Goal: Transaction & Acquisition: Purchase product/service

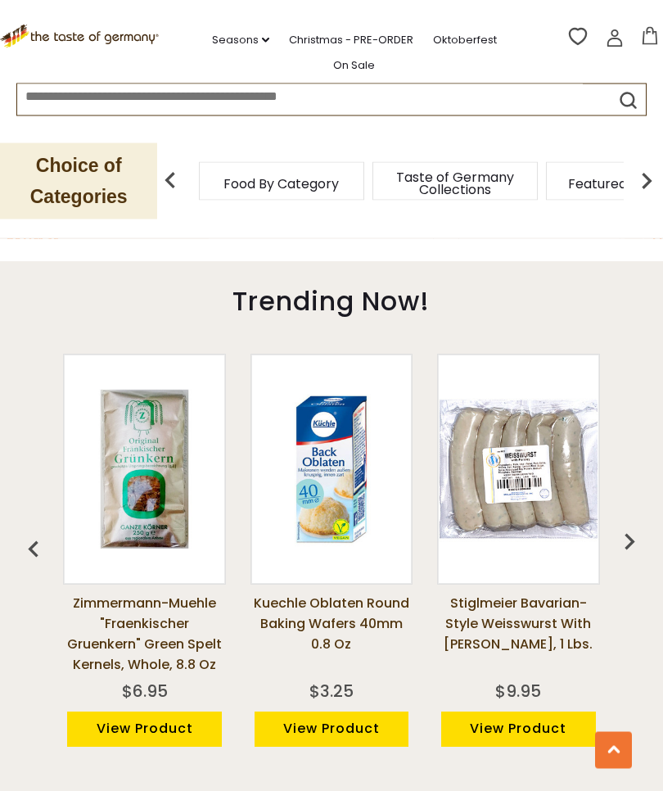
scroll to position [1075, 0]
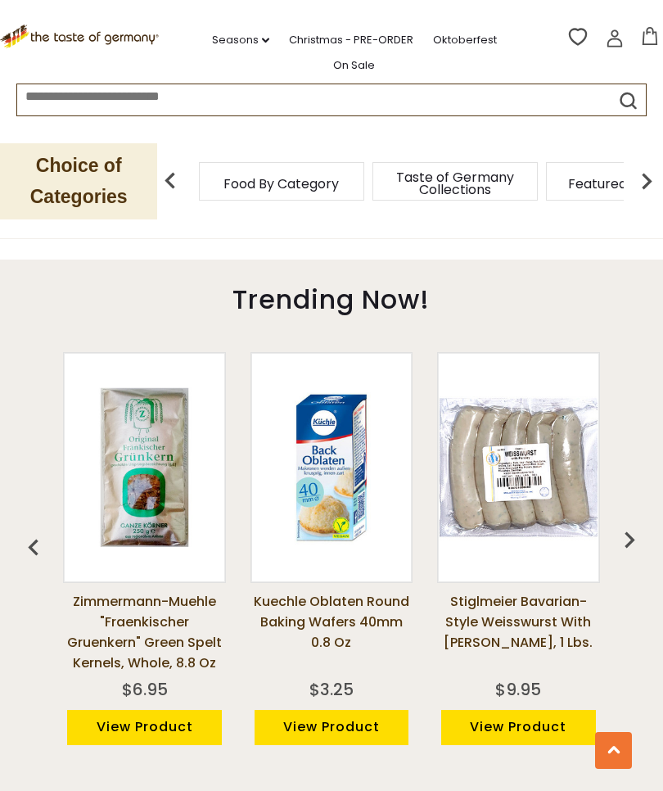
click at [632, 525] on img "button" at bounding box center [629, 539] width 33 height 33
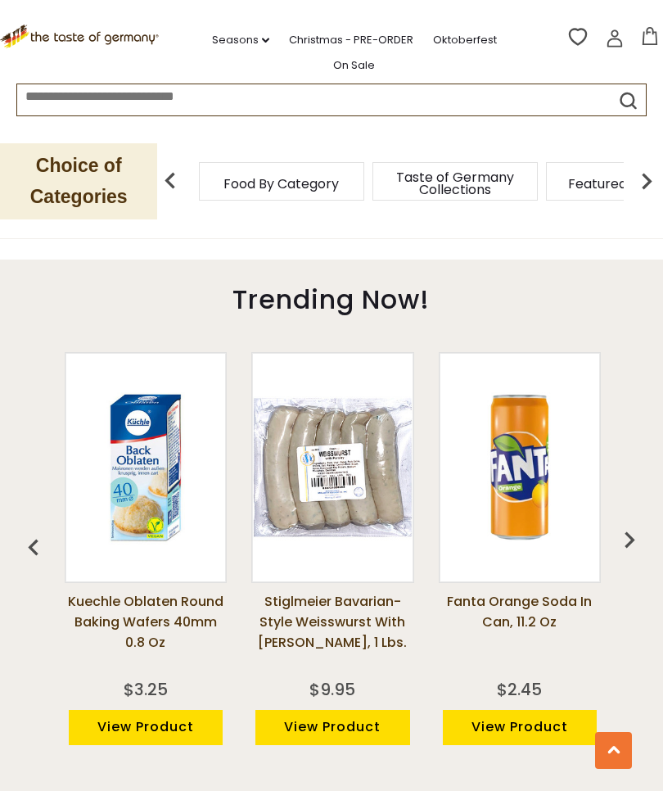
scroll to position [0, 187]
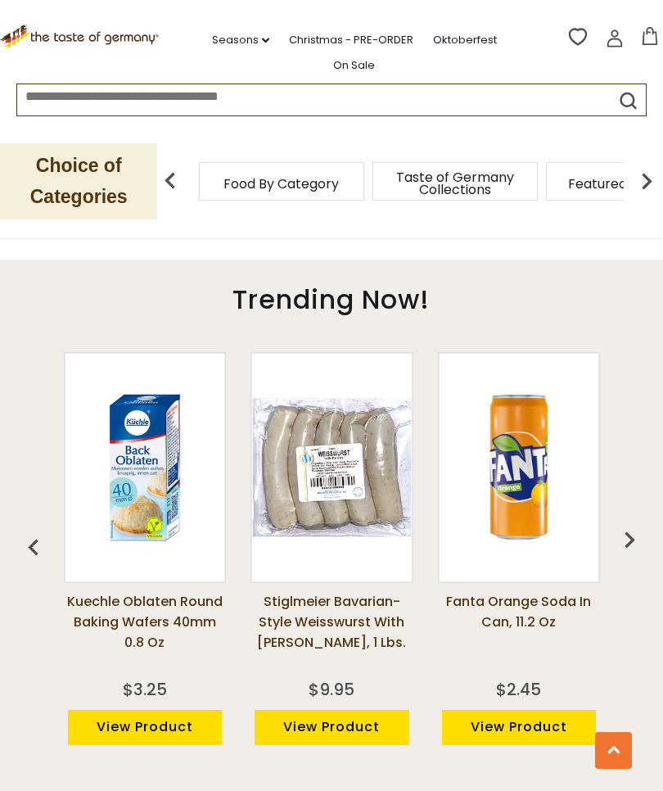
click at [631, 523] on img "button" at bounding box center [629, 539] width 33 height 33
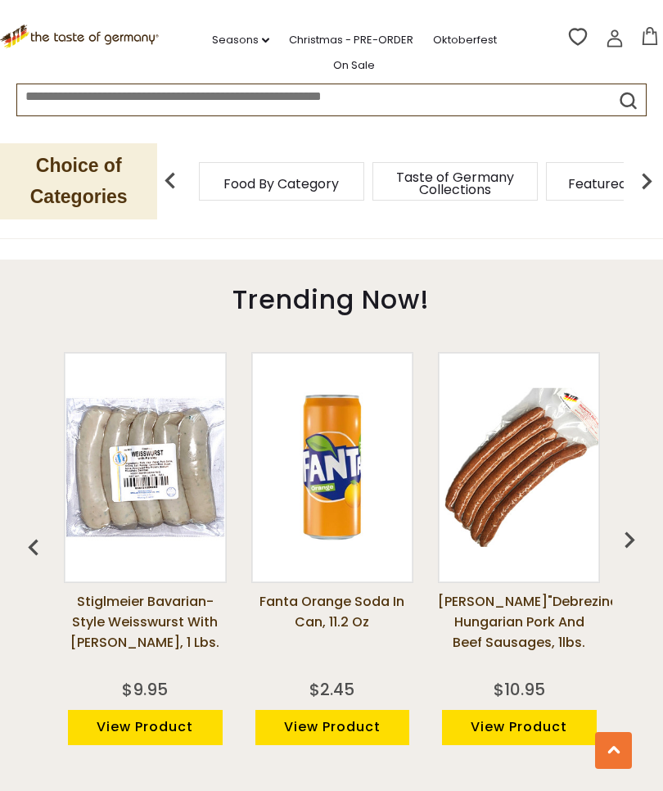
click at [631, 526] on img "button" at bounding box center [629, 539] width 33 height 33
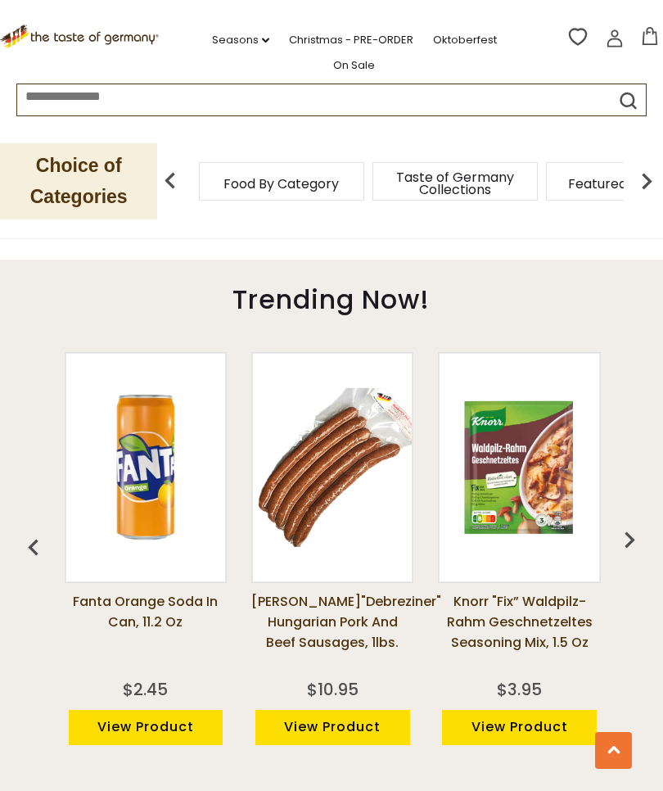
click at [631, 523] on img "button" at bounding box center [629, 539] width 33 height 33
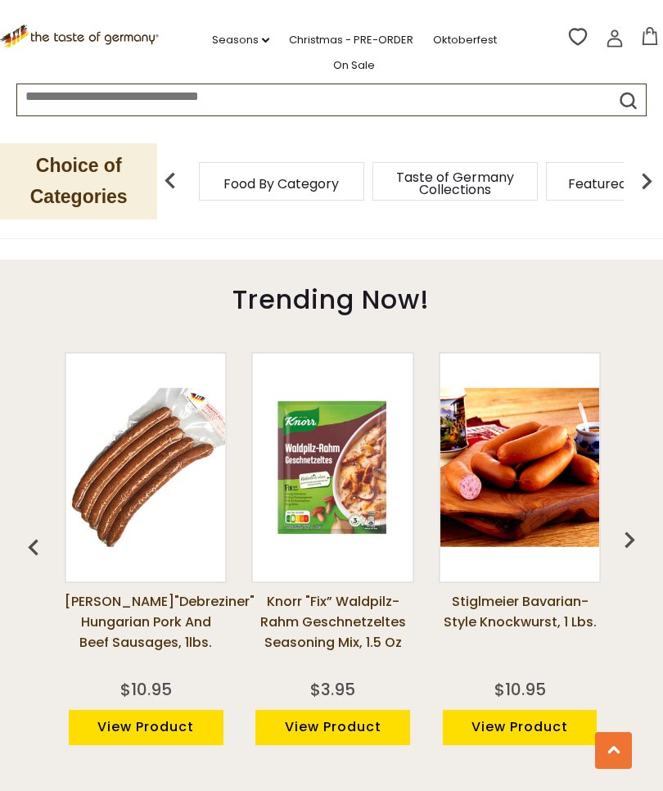
click at [634, 523] on img "button" at bounding box center [629, 539] width 33 height 33
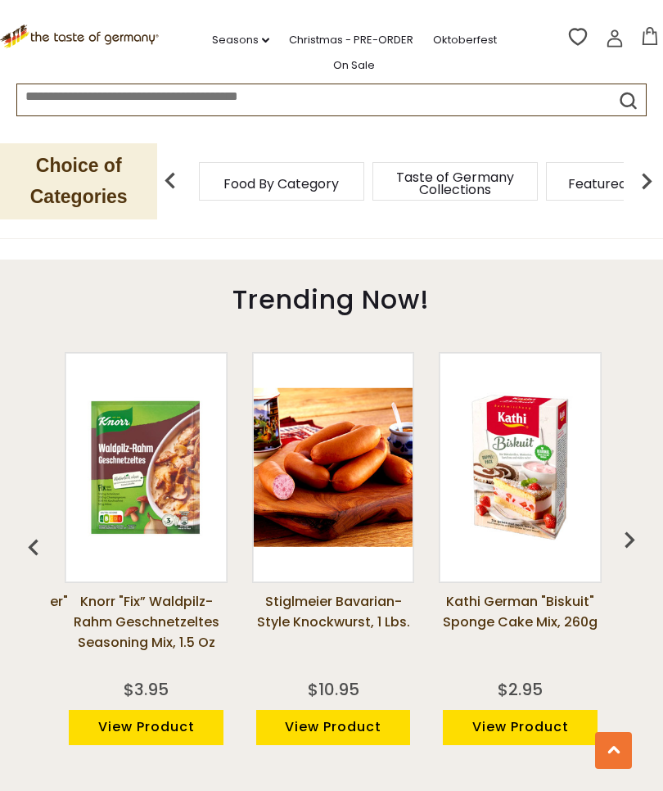
click at [636, 523] on img "button" at bounding box center [629, 539] width 33 height 33
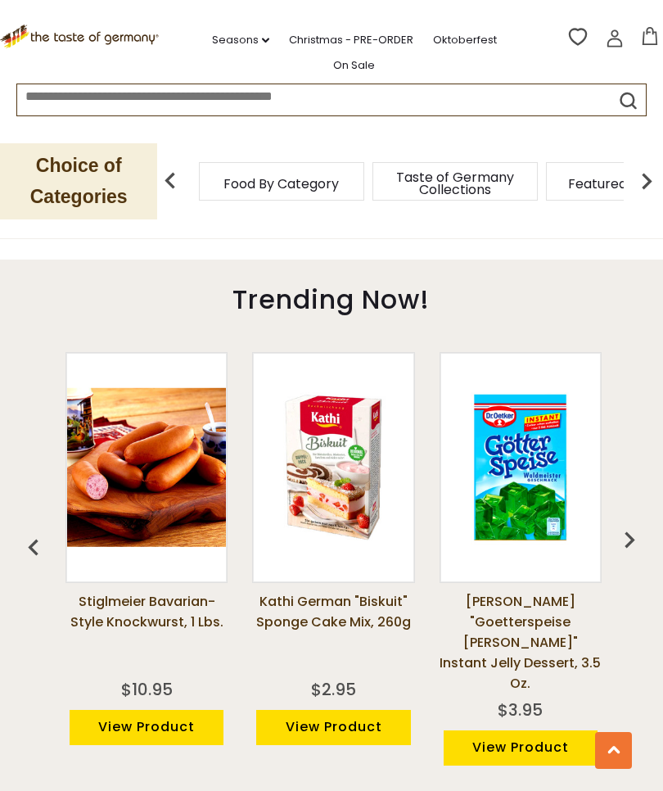
click at [634, 523] on img "button" at bounding box center [629, 539] width 33 height 33
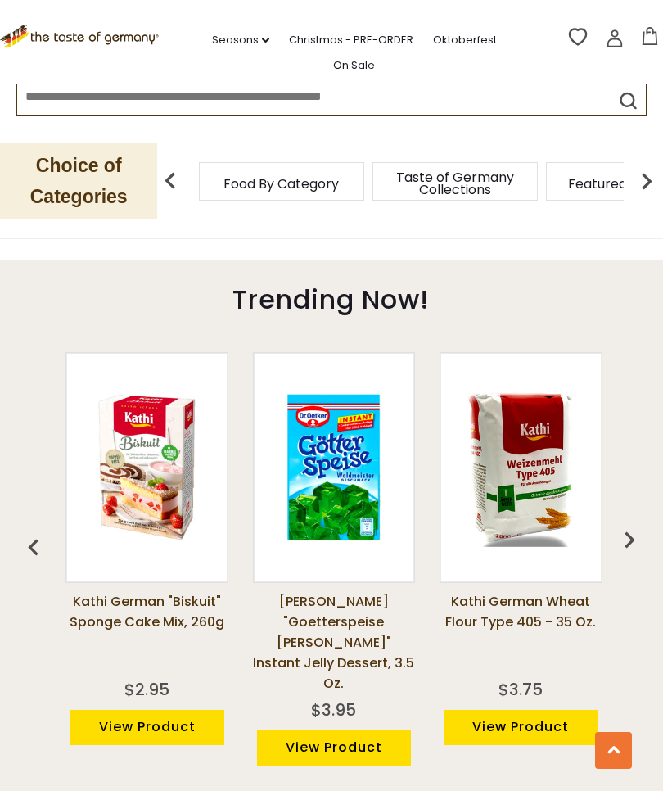
click at [634, 526] on img "button" at bounding box center [629, 539] width 33 height 33
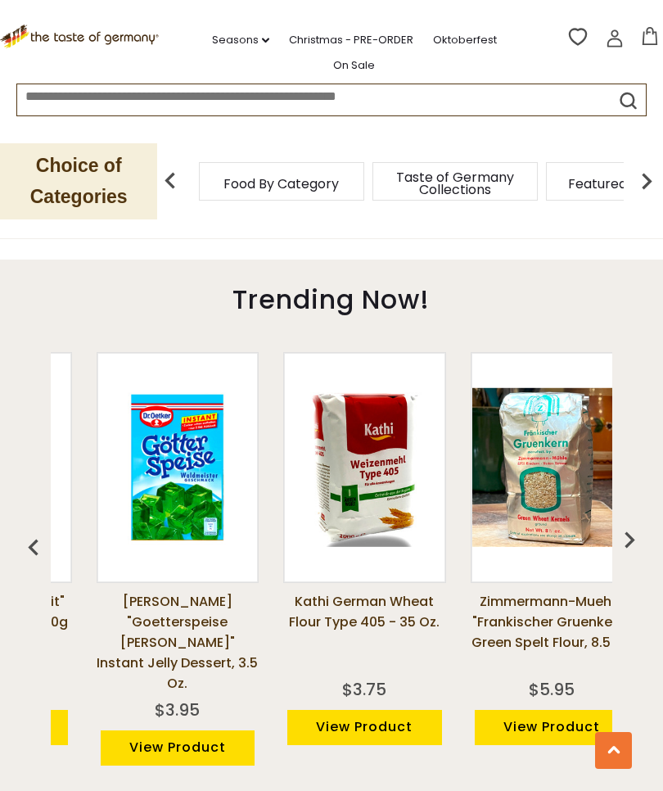
scroll to position [0, 1493]
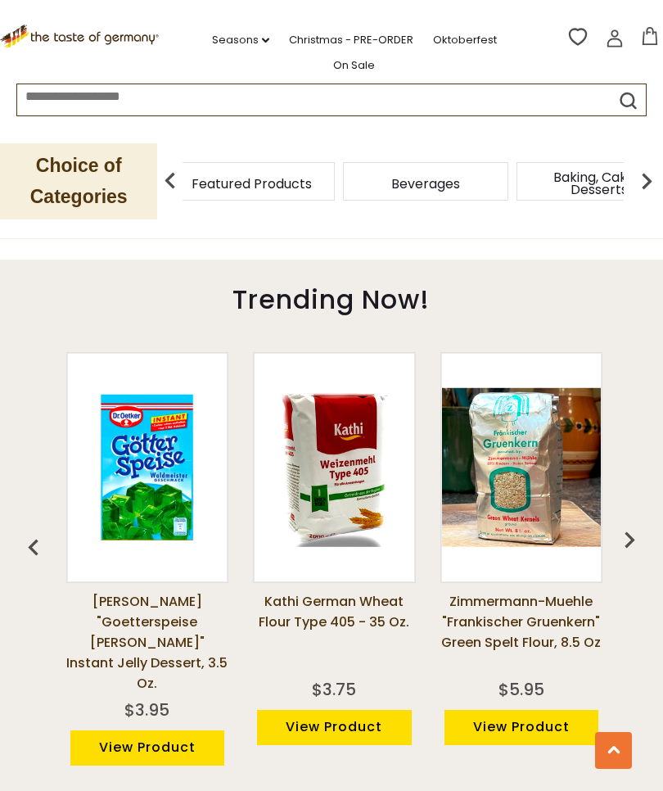
click at [312, 190] on span "Featured Products" at bounding box center [252, 184] width 120 height 12
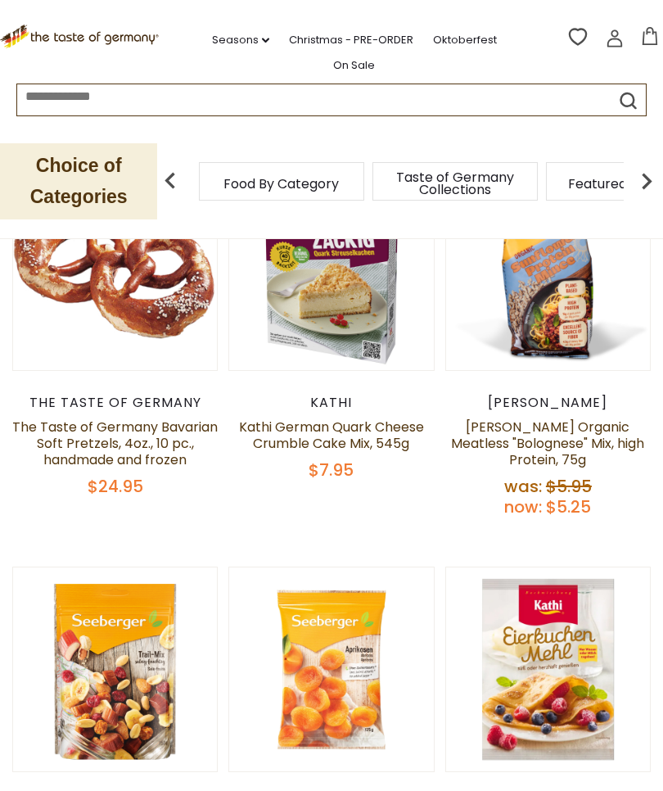
scroll to position [250, 0]
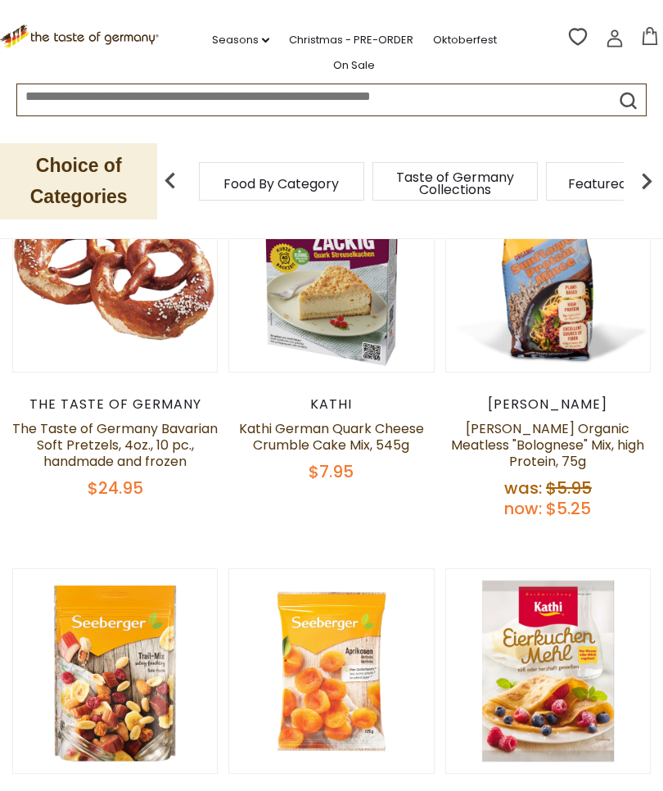
click at [89, 443] on link "The Taste of Germany Bavarian Soft Pretzels, 4oz., 10 pc., handmade and frozen" at bounding box center [114, 445] width 205 height 52
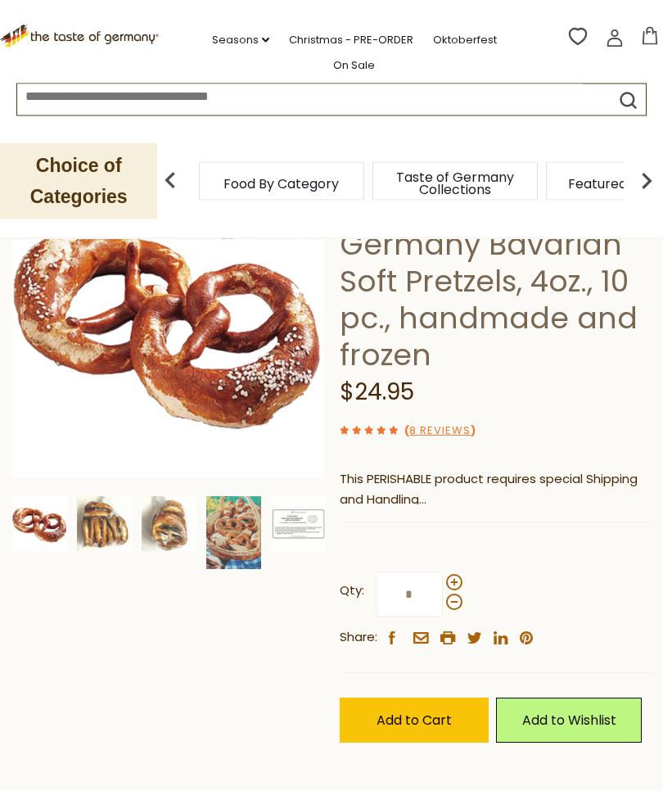
scroll to position [177, 0]
click at [460, 577] on span at bounding box center [454, 582] width 16 height 16
click at [443, 577] on input "*" at bounding box center [409, 593] width 67 height 45
type input "*"
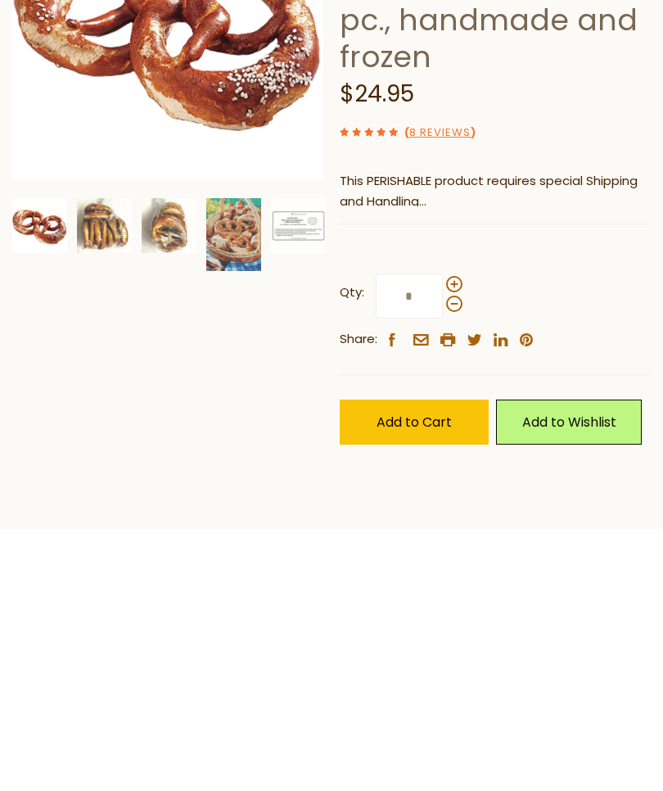
click at [444, 661] on button "Add to Cart" at bounding box center [414, 683] width 149 height 45
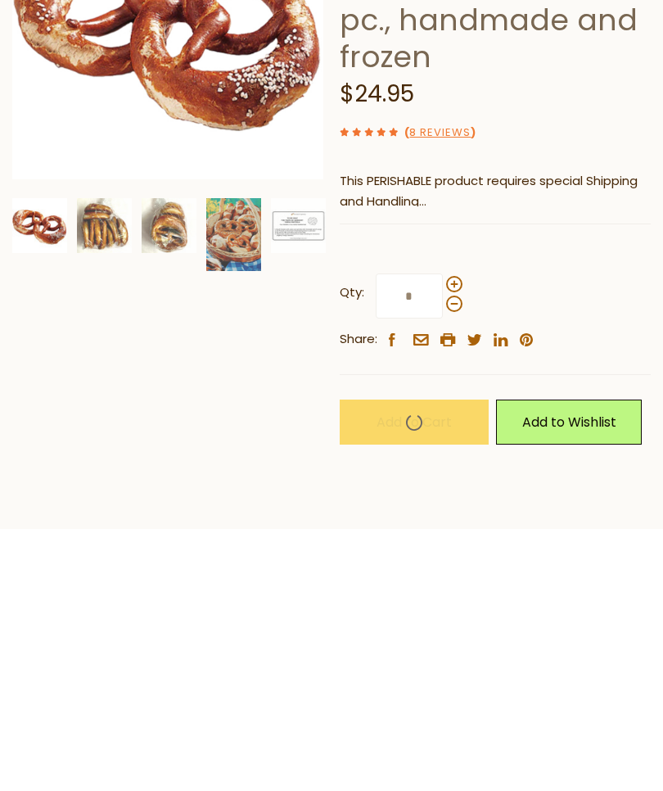
scroll to position [475, 0]
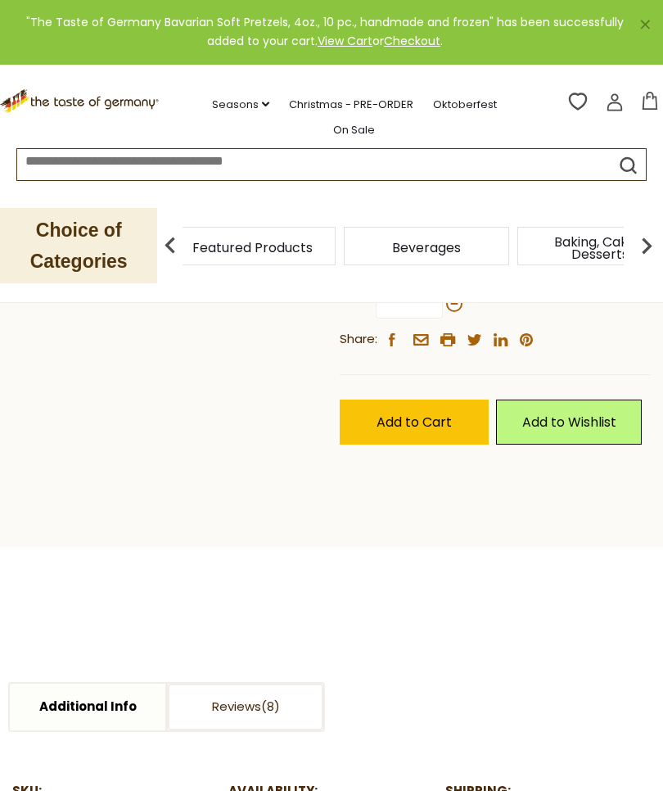
click at [313, 252] on span "Featured Products" at bounding box center [252, 247] width 120 height 12
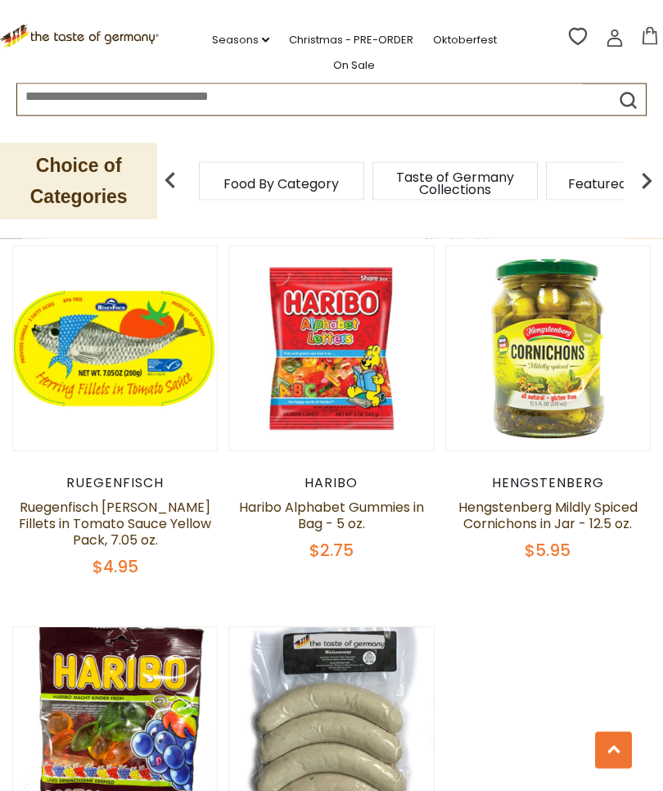
scroll to position [1351, 0]
click at [625, 498] on link "Hengstenberg Mildly Spiced Cornichons in Jar - 12.5 oz." at bounding box center [547, 515] width 179 height 35
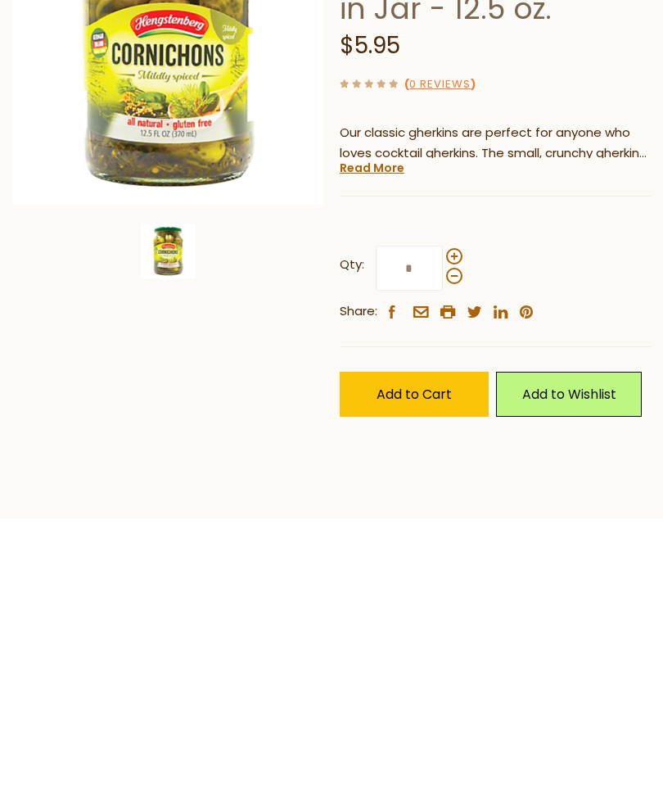
click at [445, 634] on button "Add to Cart" at bounding box center [414, 656] width 149 height 45
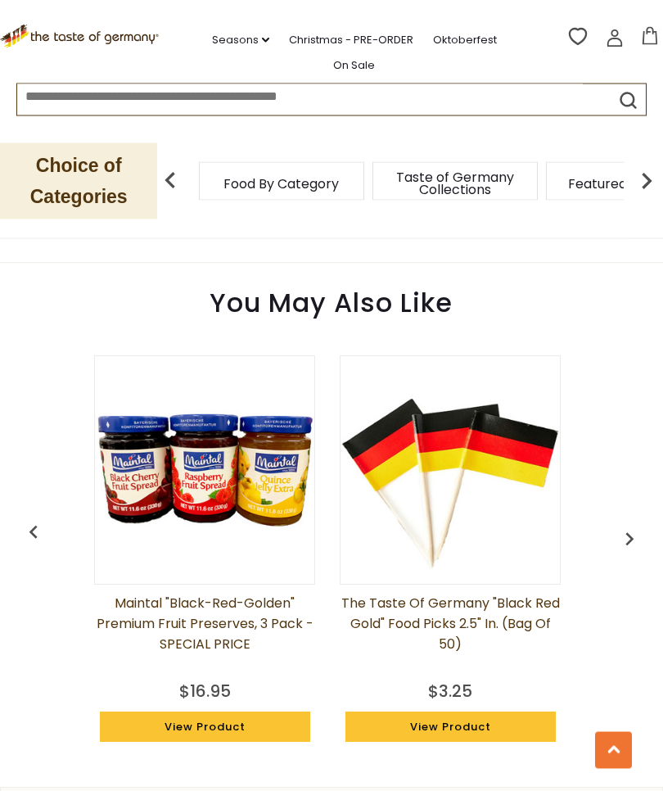
scroll to position [1135, 0]
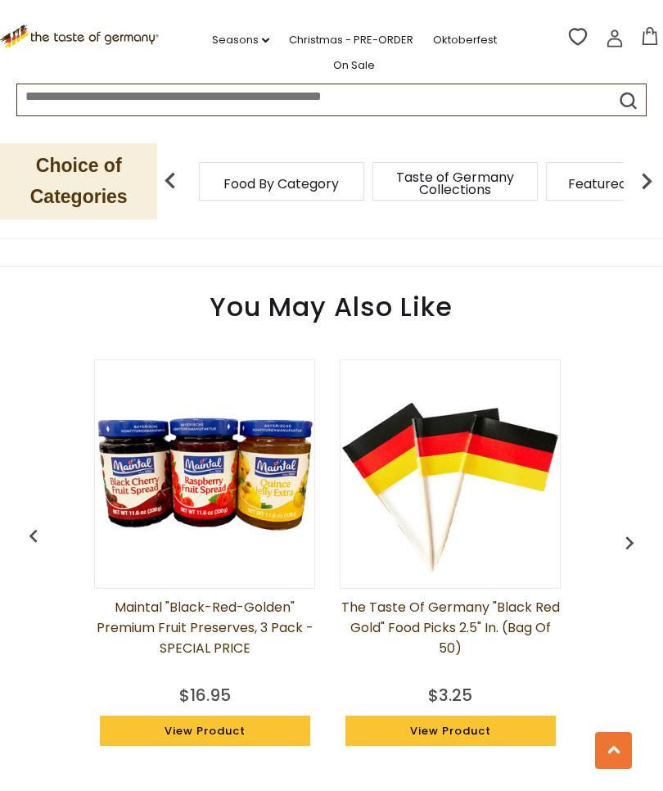
click at [634, 179] on img at bounding box center [646, 181] width 33 height 33
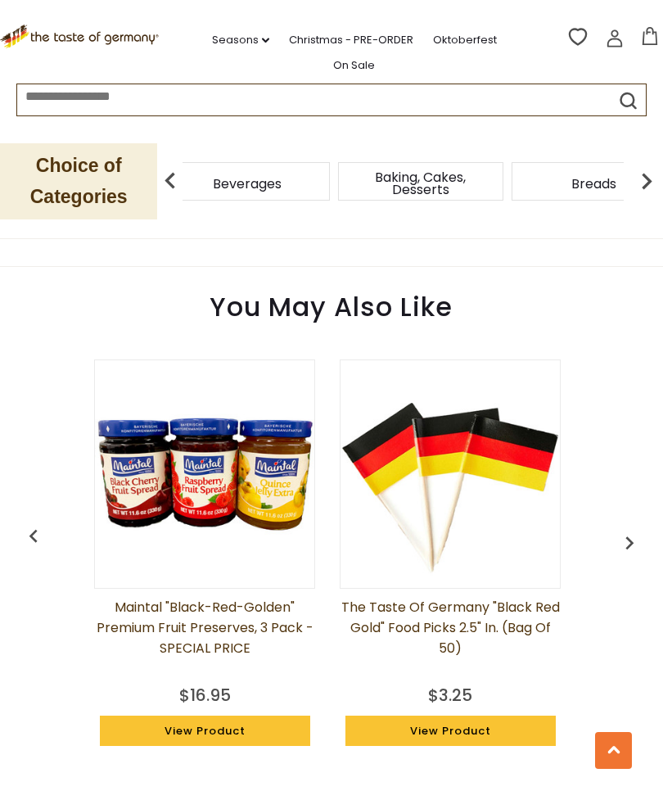
click at [282, 188] on span "Beverages" at bounding box center [247, 184] width 69 height 12
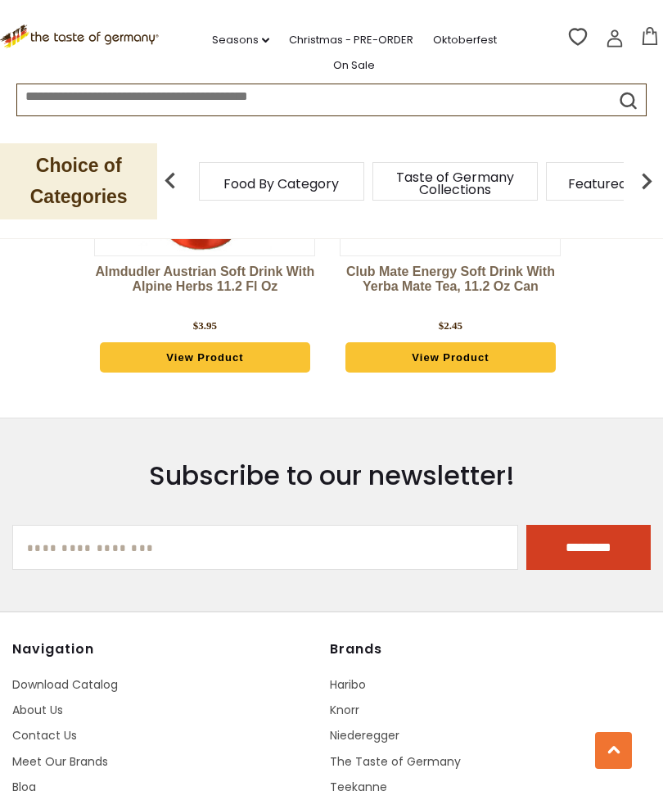
scroll to position [4054, 0]
click at [568, 178] on span "Featured Products" at bounding box center [628, 184] width 120 height 12
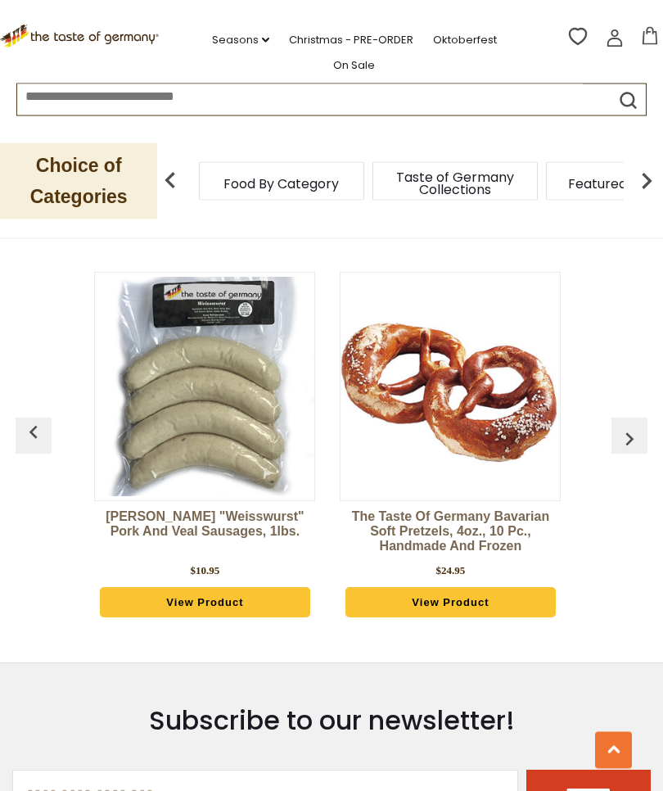
scroll to position [2240, 0]
click at [633, 426] on img "button" at bounding box center [629, 439] width 26 height 26
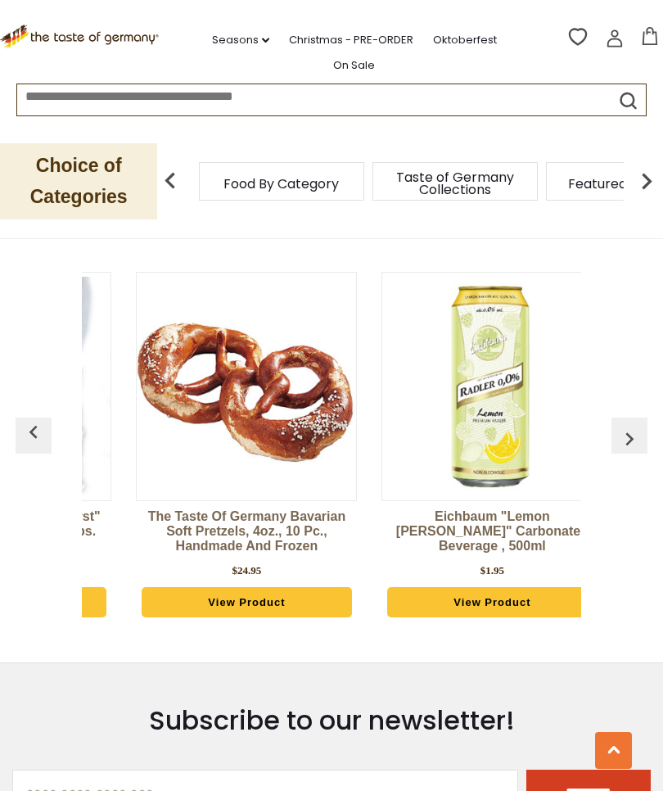
scroll to position [0, 246]
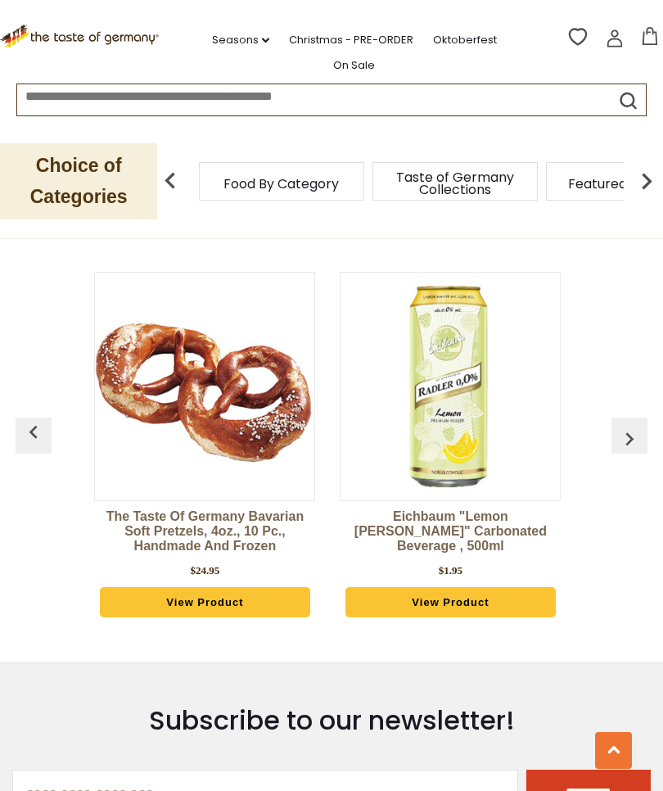
click at [637, 426] on img "button" at bounding box center [629, 439] width 26 height 26
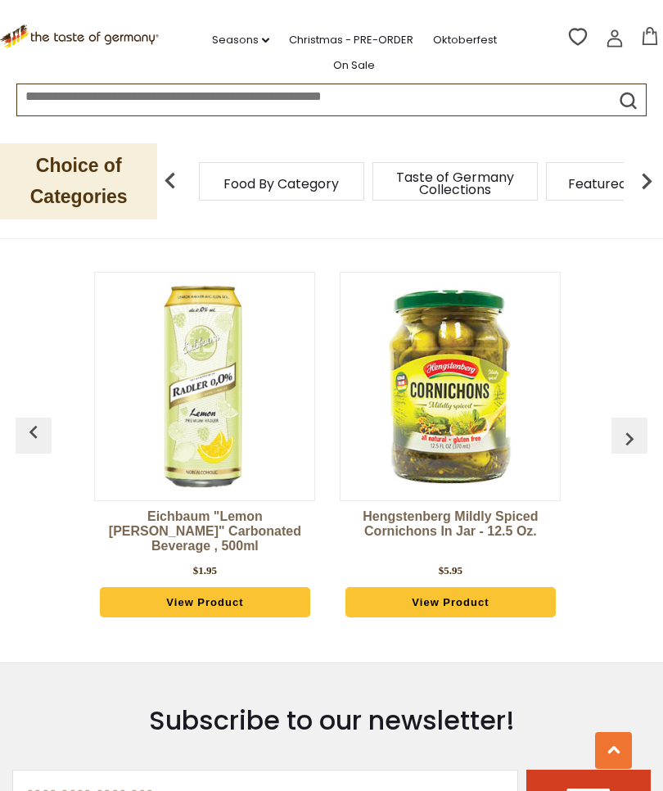
click at [640, 426] on img "button" at bounding box center [629, 439] width 26 height 26
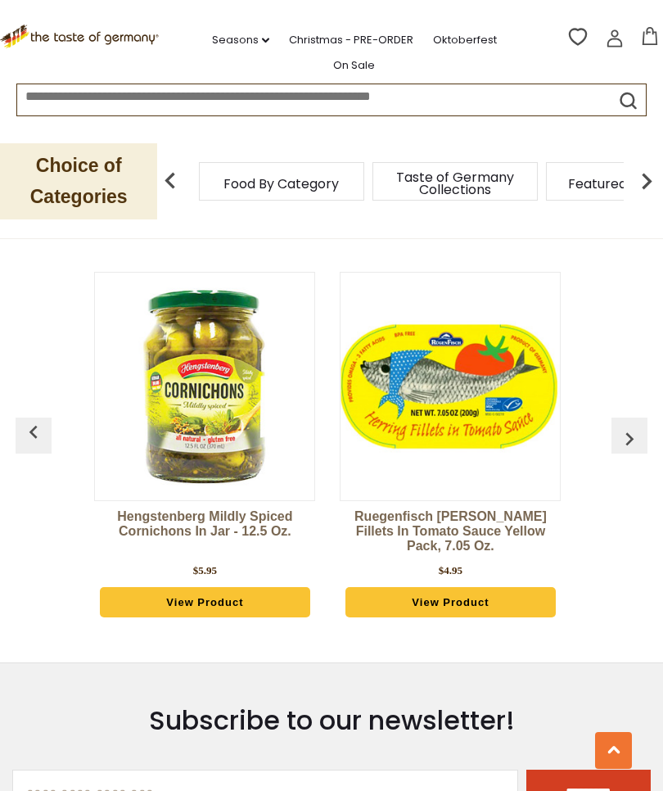
click at [639, 426] on img "button" at bounding box center [629, 439] width 26 height 26
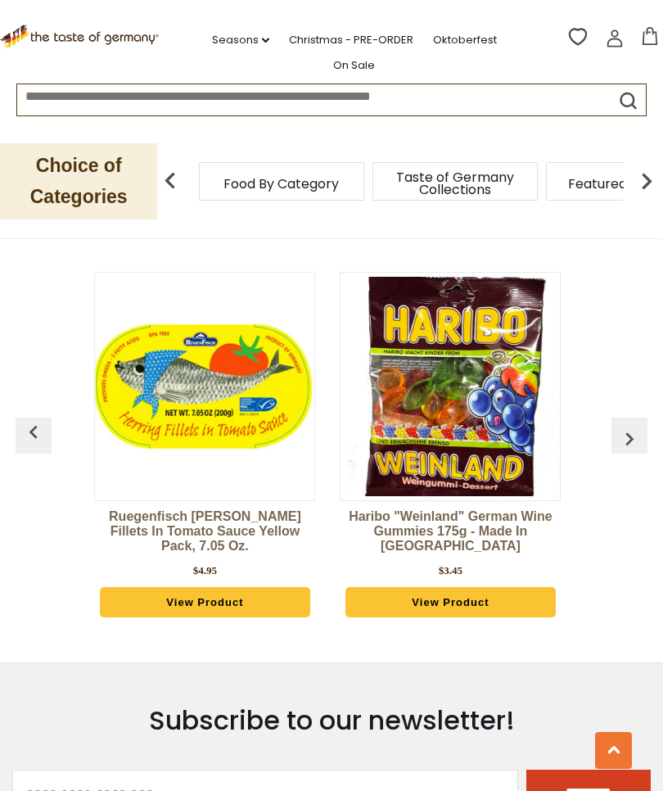
click at [637, 426] on img "button" at bounding box center [629, 439] width 26 height 26
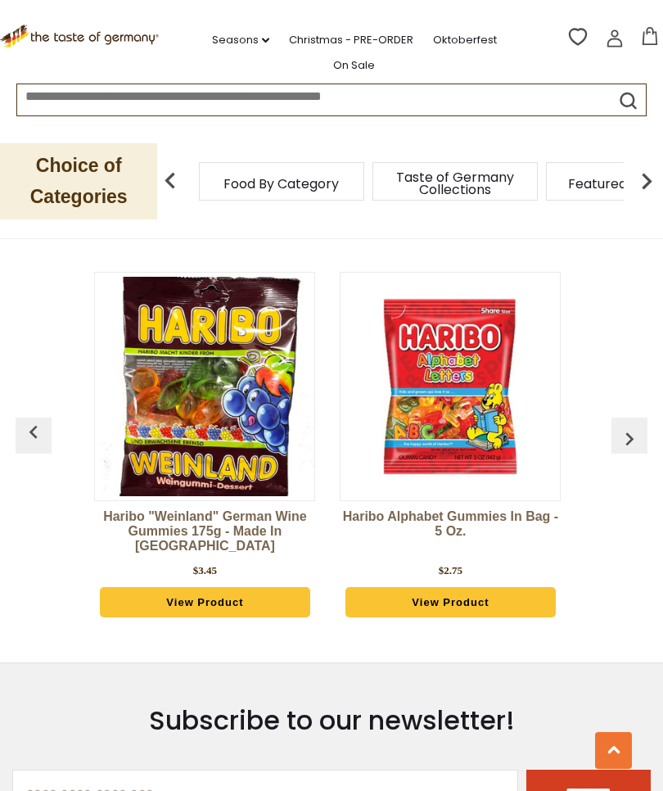
click at [638, 426] on img "button" at bounding box center [629, 439] width 26 height 26
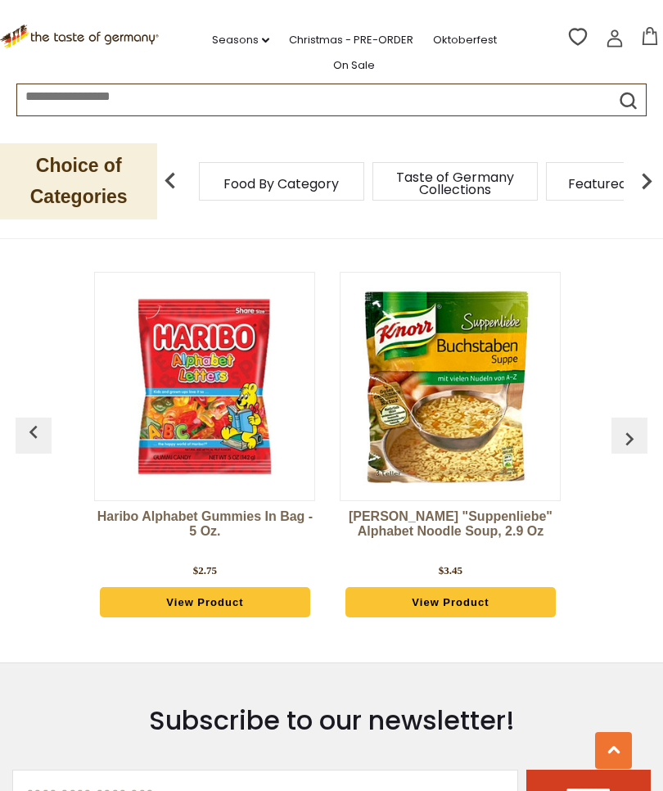
click at [640, 426] on img "button" at bounding box center [629, 439] width 26 height 26
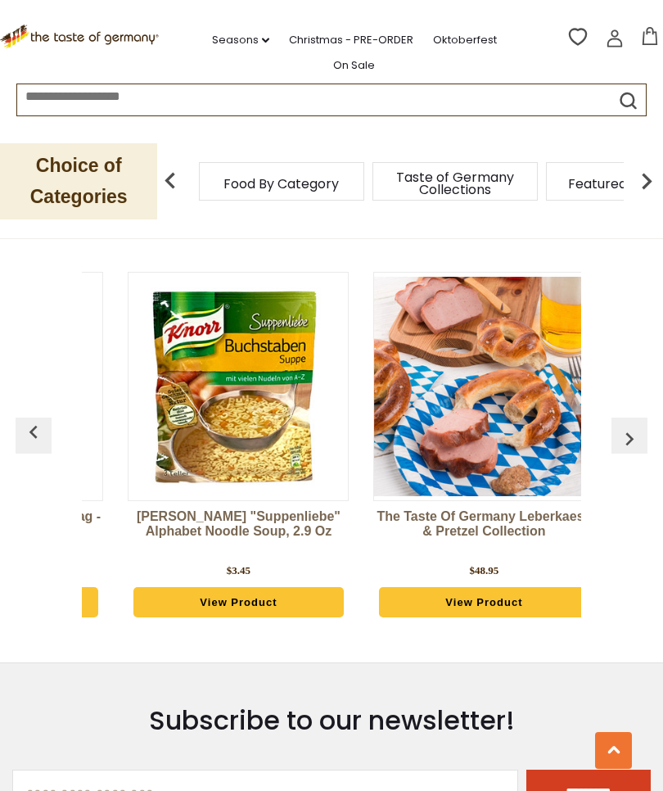
scroll to position [0, 1719]
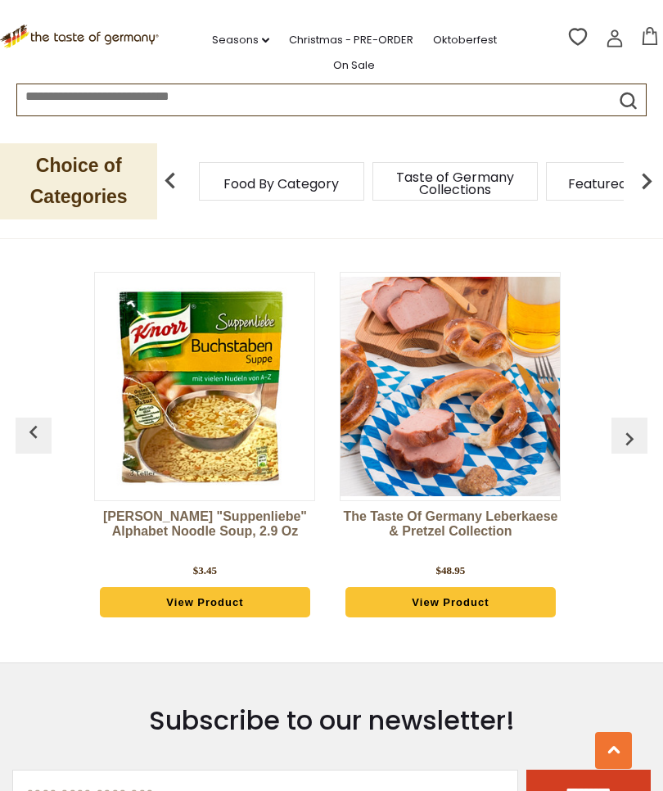
click at [638, 426] on img "button" at bounding box center [629, 439] width 26 height 26
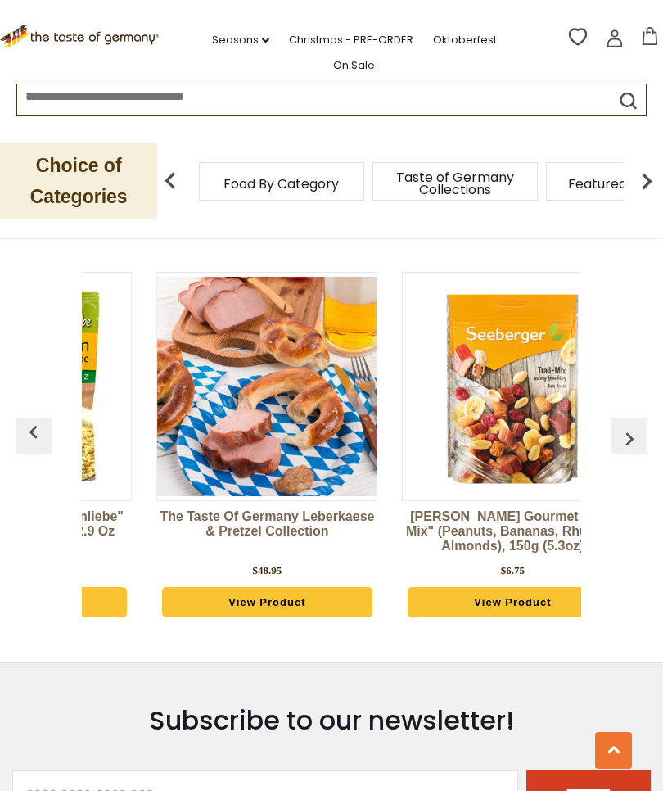
scroll to position [0, 1965]
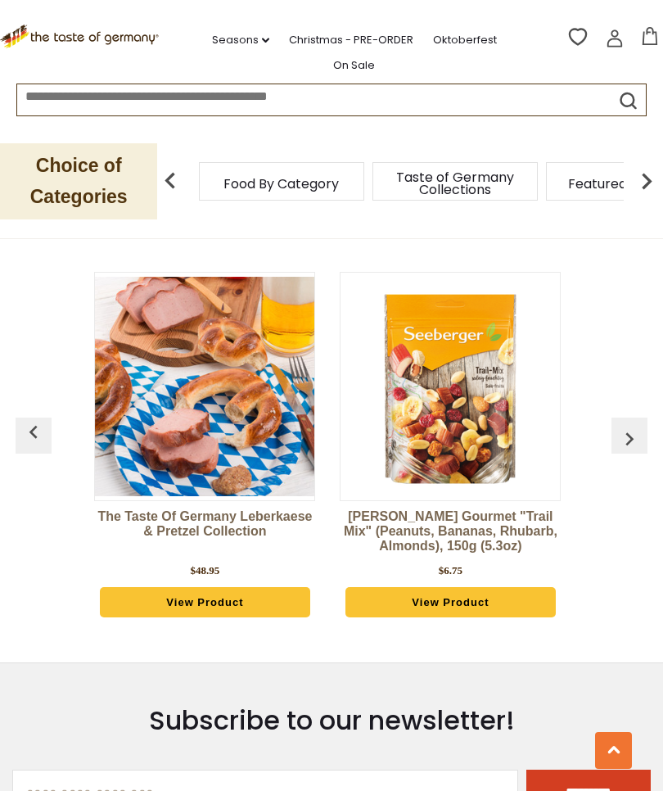
click at [638, 426] on img "button" at bounding box center [629, 439] width 26 height 26
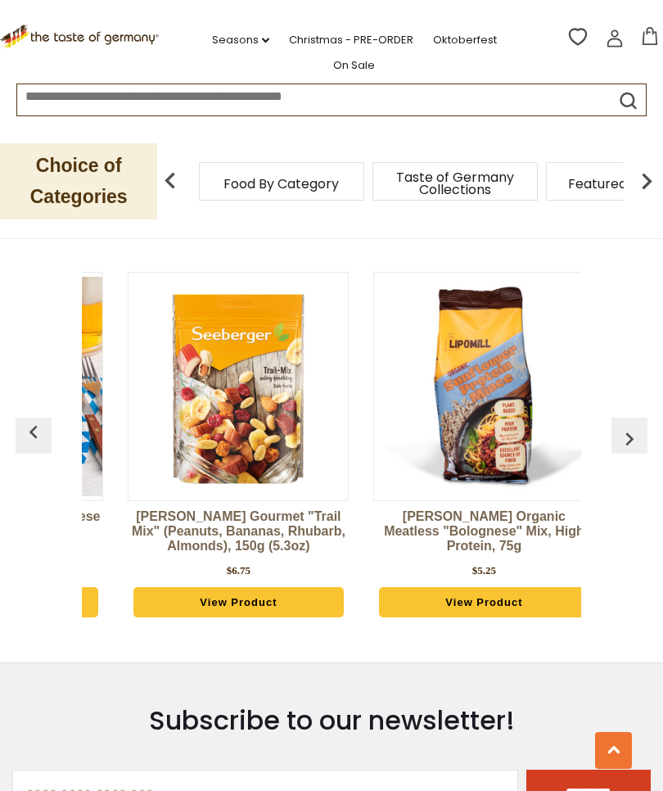
scroll to position [0, 2210]
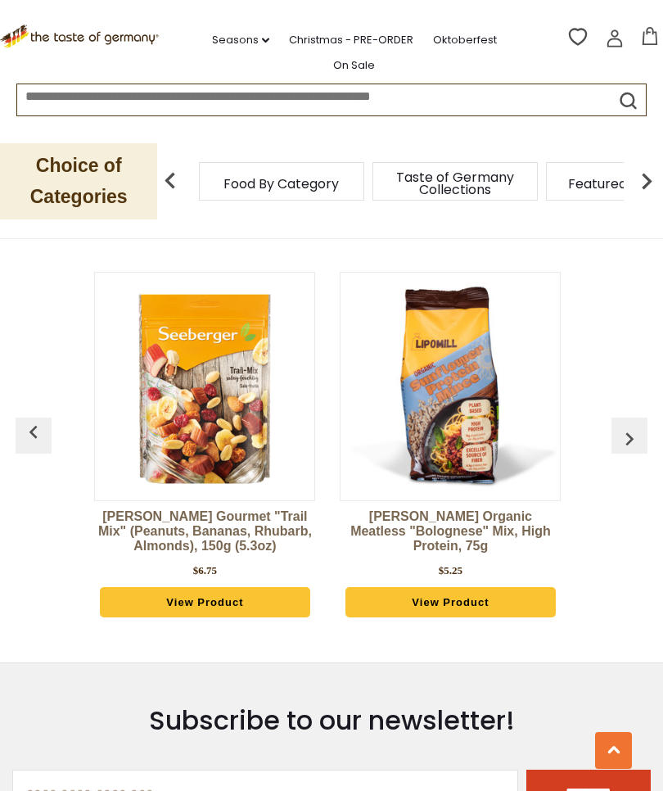
click at [640, 426] on img "button" at bounding box center [629, 439] width 26 height 26
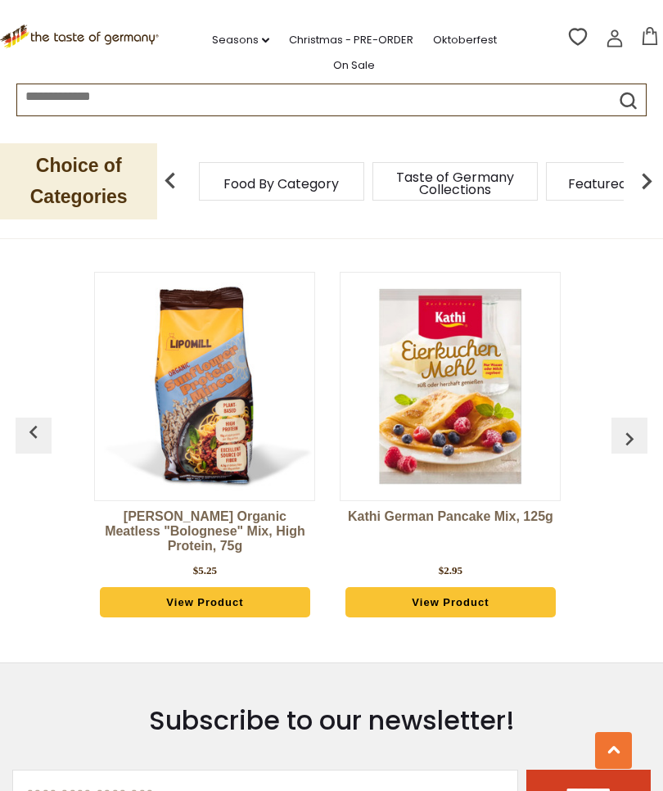
click at [638, 426] on img "button" at bounding box center [629, 439] width 26 height 26
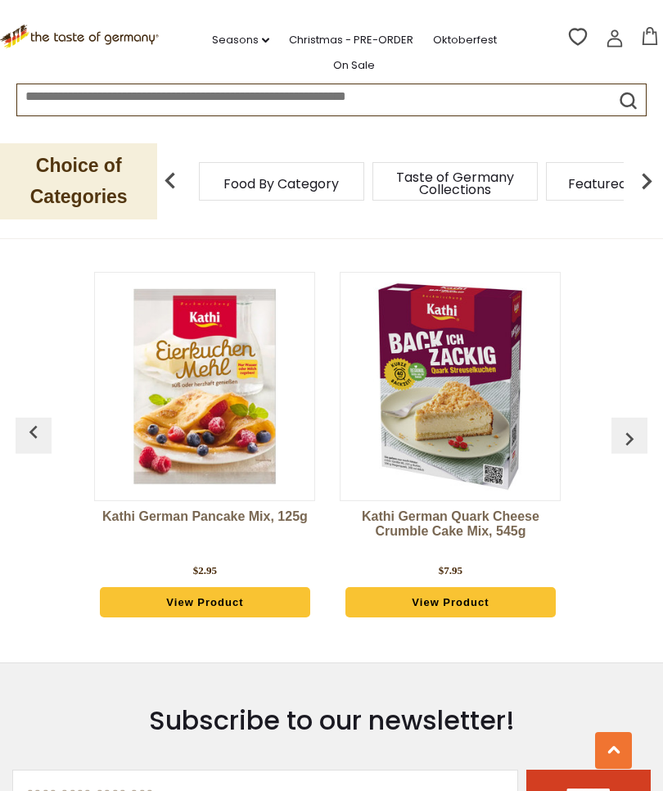
click at [638, 426] on img "button" at bounding box center [629, 439] width 26 height 26
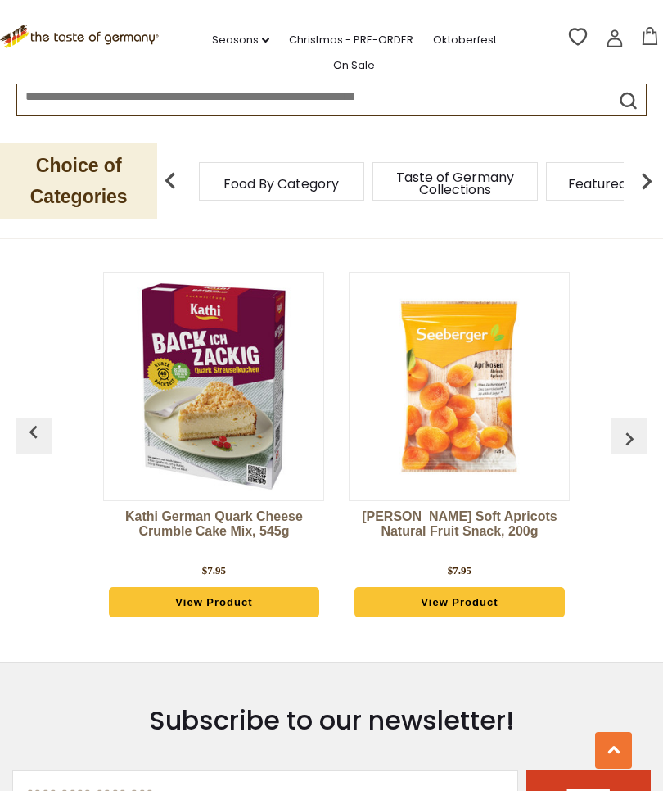
scroll to position [0, 2940]
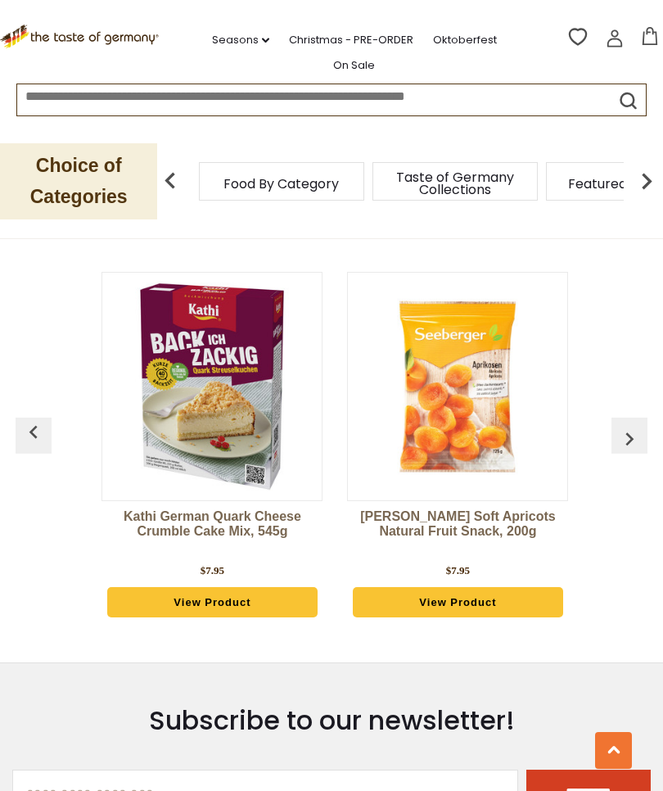
click at [318, 188] on span "Food By Category" at bounding box center [280, 184] width 115 height 12
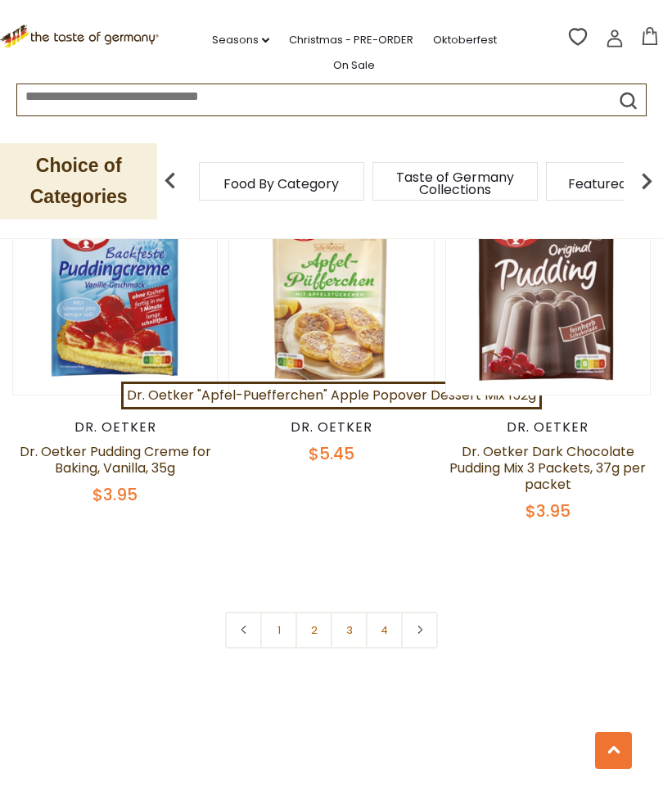
click at [425, 626] on link at bounding box center [419, 629] width 37 height 37
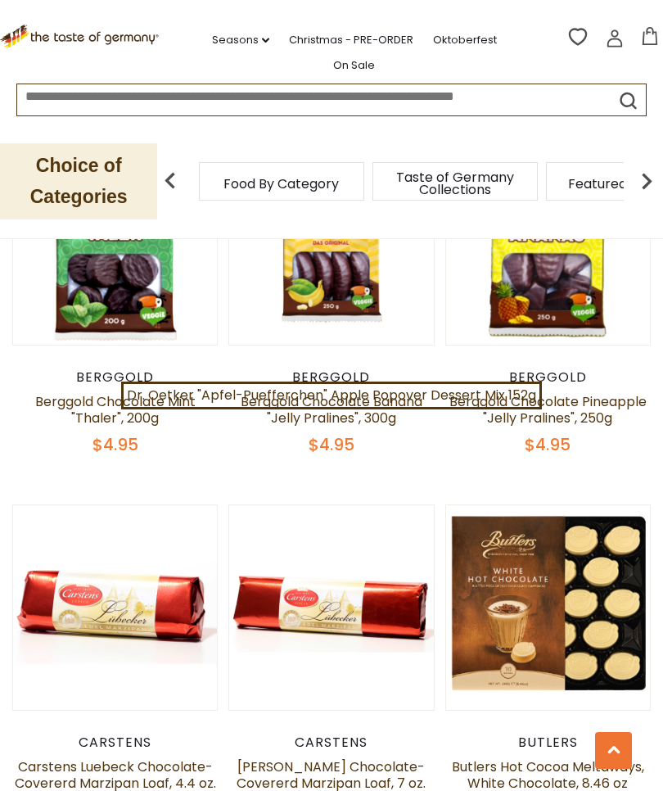
scroll to position [2601, 0]
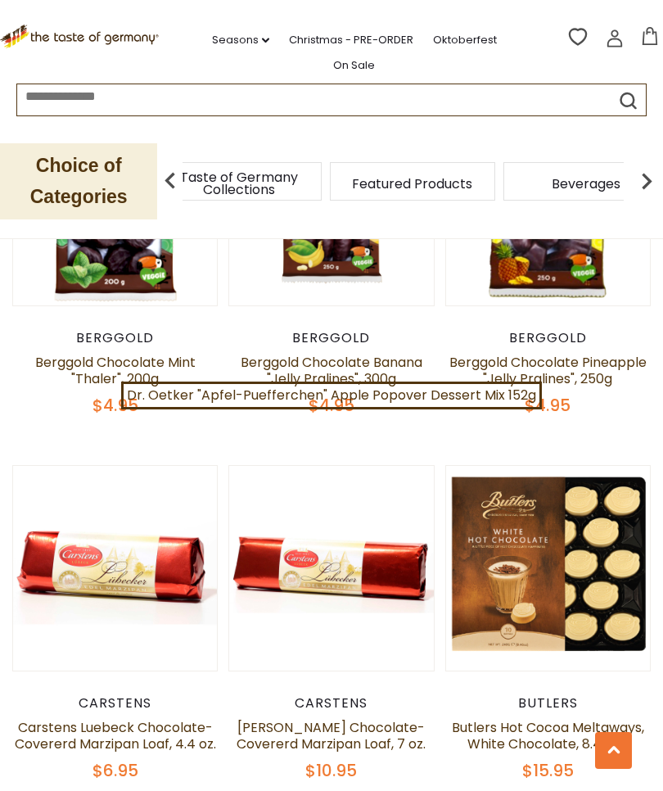
click at [305, 178] on span "Taste of Germany Collections" at bounding box center [239, 183] width 131 height 25
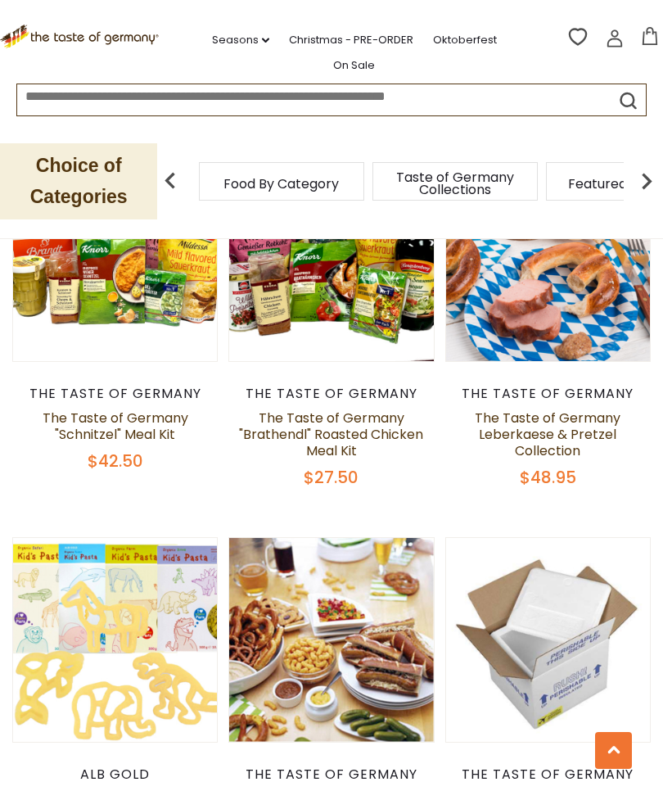
scroll to position [989, 0]
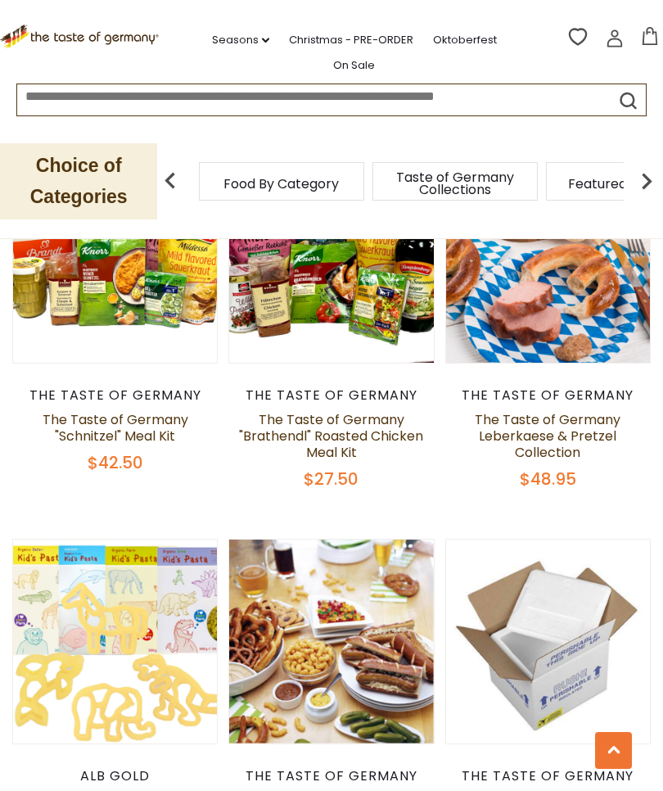
click at [254, 44] on link "Seasons dropdown_arrow" at bounding box center [240, 40] width 57 height 18
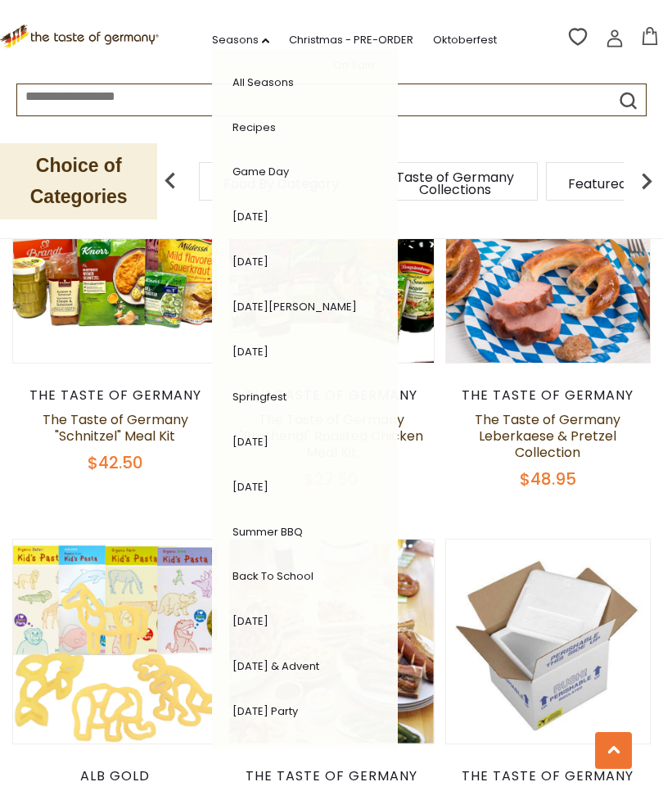
scroll to position [0, 0]
click at [258, 129] on link "Recipes" at bounding box center [253, 128] width 43 height 16
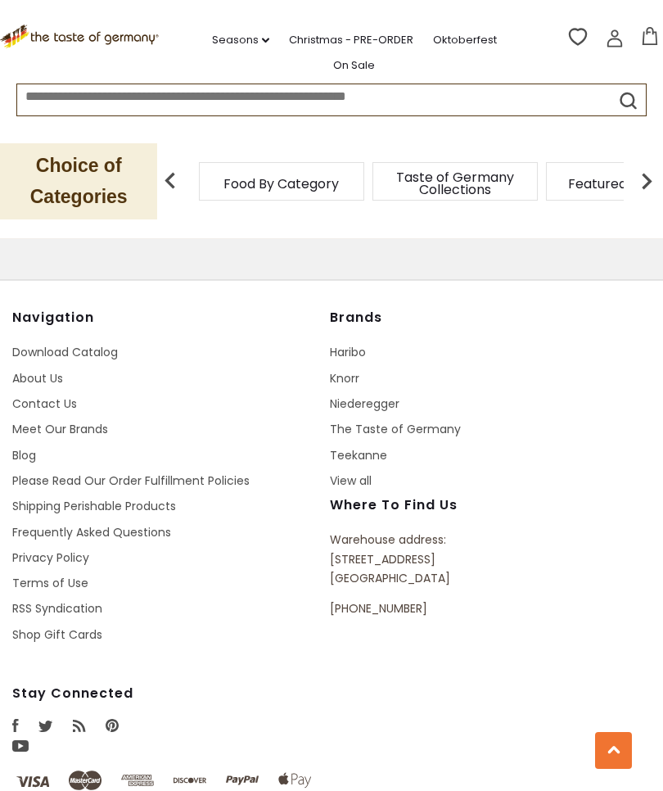
scroll to position [949, 0]
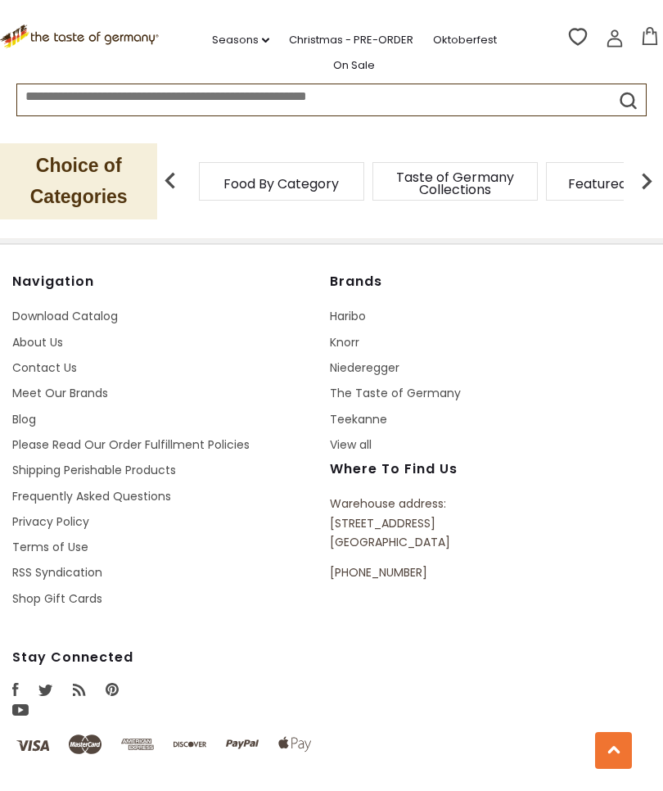
click at [355, 350] on link "Knorr" at bounding box center [344, 342] width 29 height 16
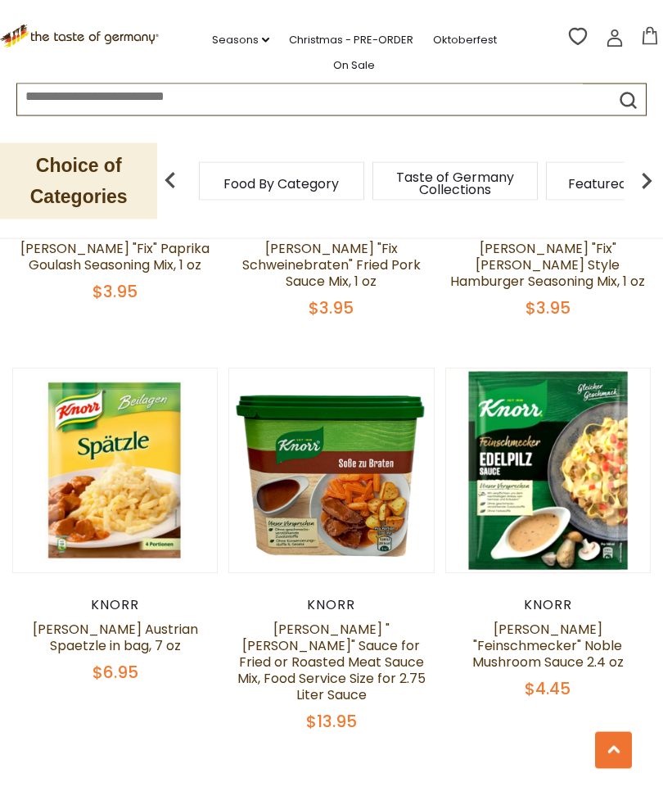
scroll to position [4296, 0]
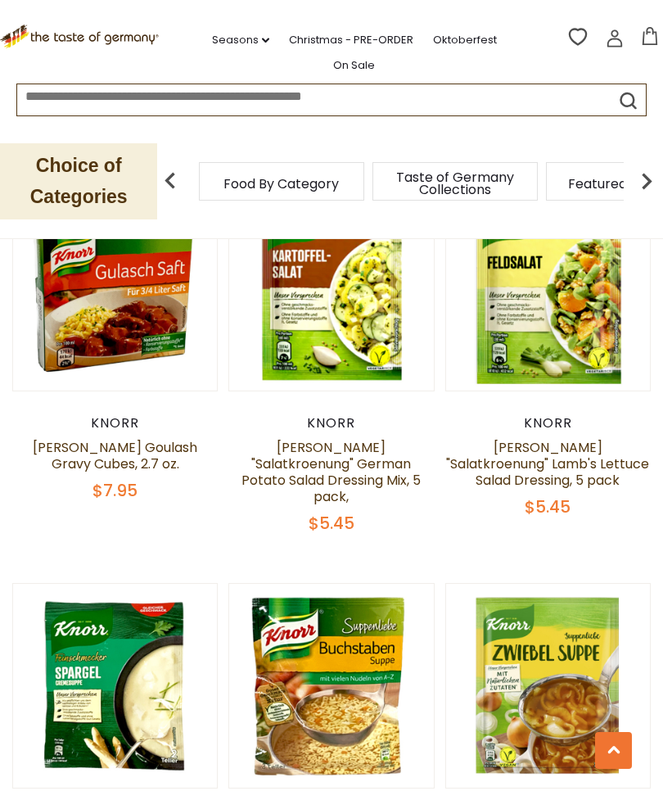
scroll to position [1778, 0]
